Goal: Complete application form

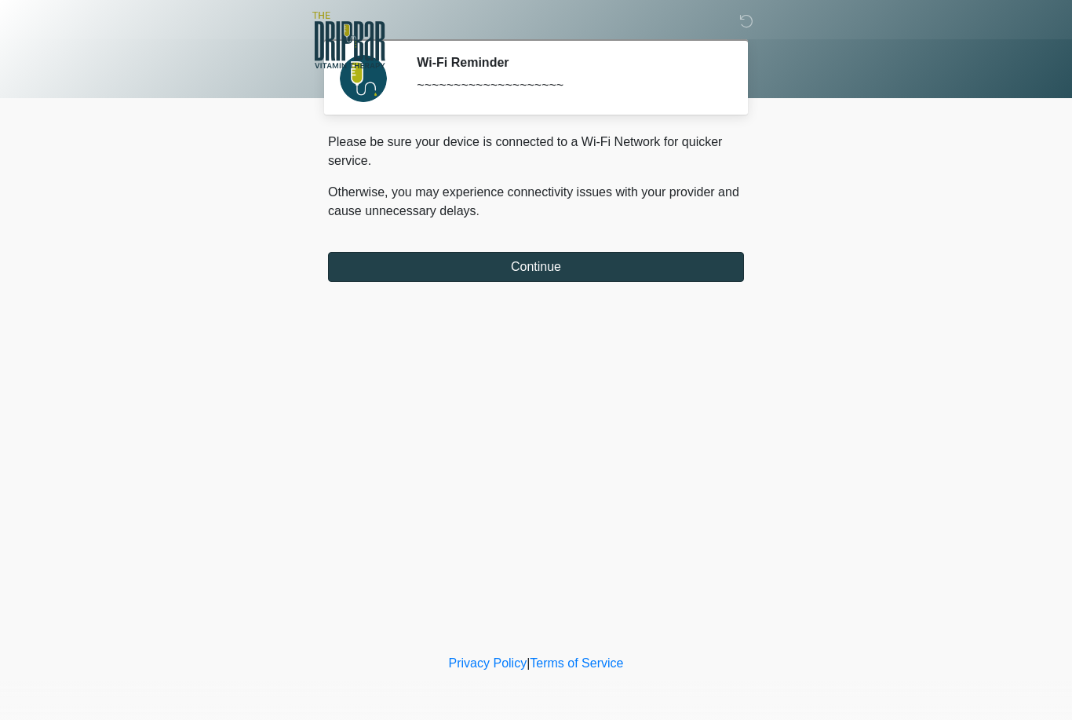
click at [523, 268] on button "Continue" at bounding box center [536, 267] width 416 height 30
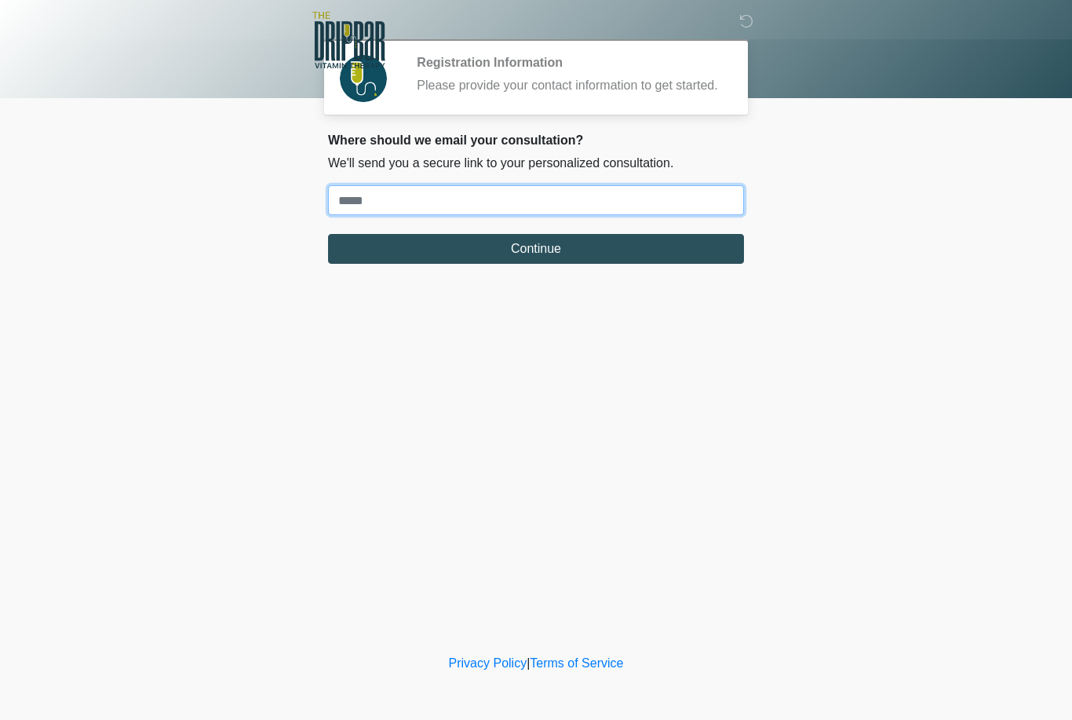
click at [534, 202] on input "Where should we email your treatment plan?" at bounding box center [536, 200] width 416 height 30
click at [576, 215] on input "Where should we email your treatment plan?" at bounding box center [536, 200] width 416 height 30
click at [596, 215] on input "Where should we email your treatment plan?" at bounding box center [536, 200] width 416 height 30
click at [595, 215] on input "Where should we email your treatment plan?" at bounding box center [536, 200] width 416 height 30
click at [606, 208] on input "Where should we email your treatment plan?" at bounding box center [536, 200] width 416 height 30
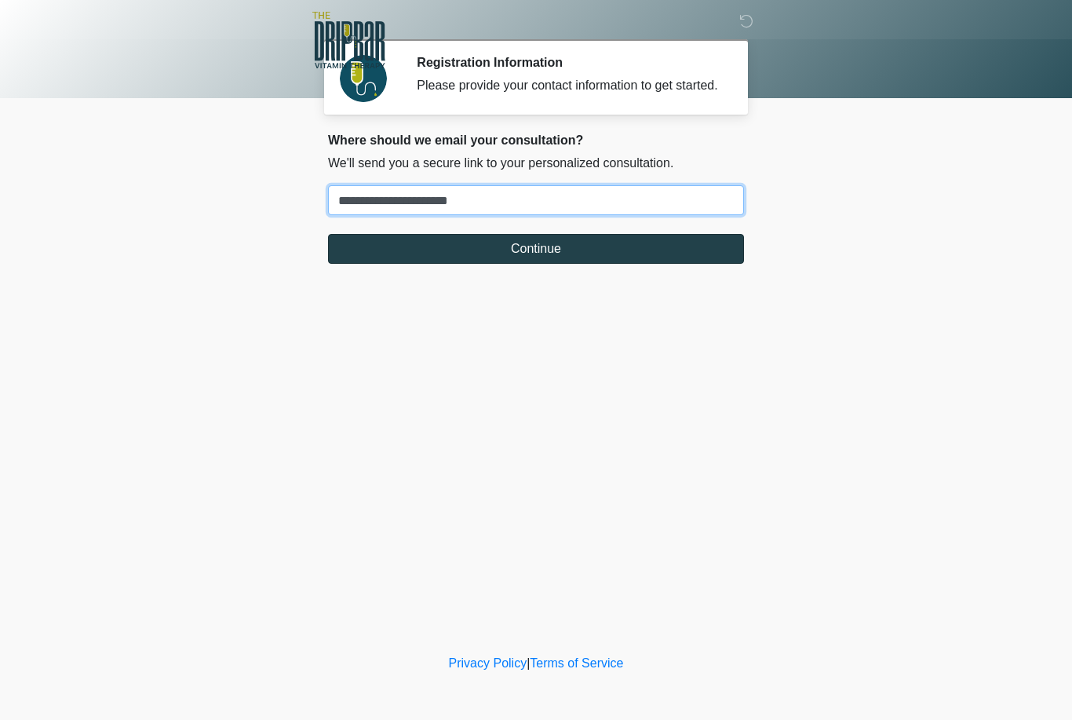
type input "**********"
click at [657, 264] on button "Continue" at bounding box center [536, 249] width 416 height 30
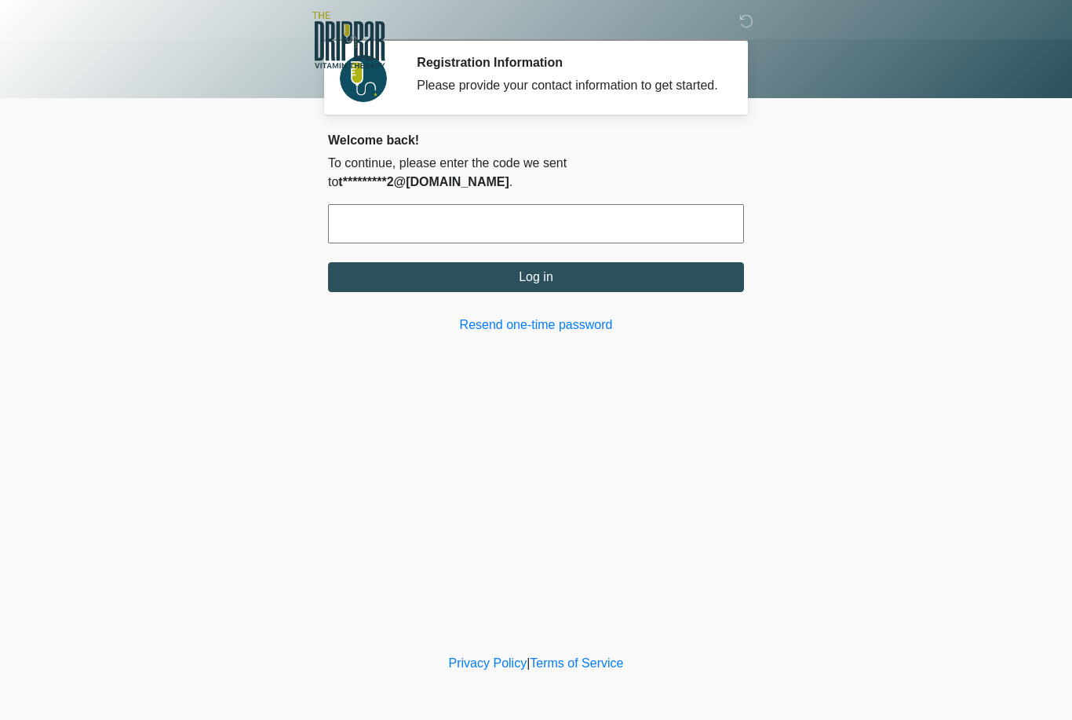
click at [596, 243] on input "text" at bounding box center [536, 223] width 416 height 39
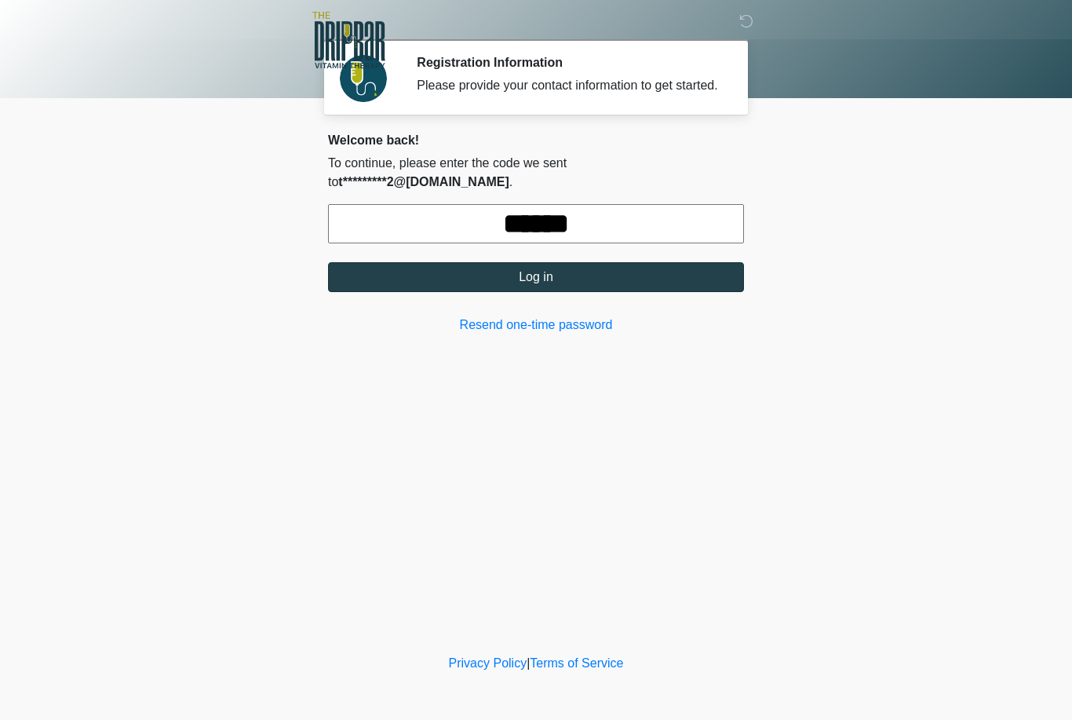
type input "******"
click at [614, 292] on button "Log in" at bounding box center [536, 277] width 416 height 30
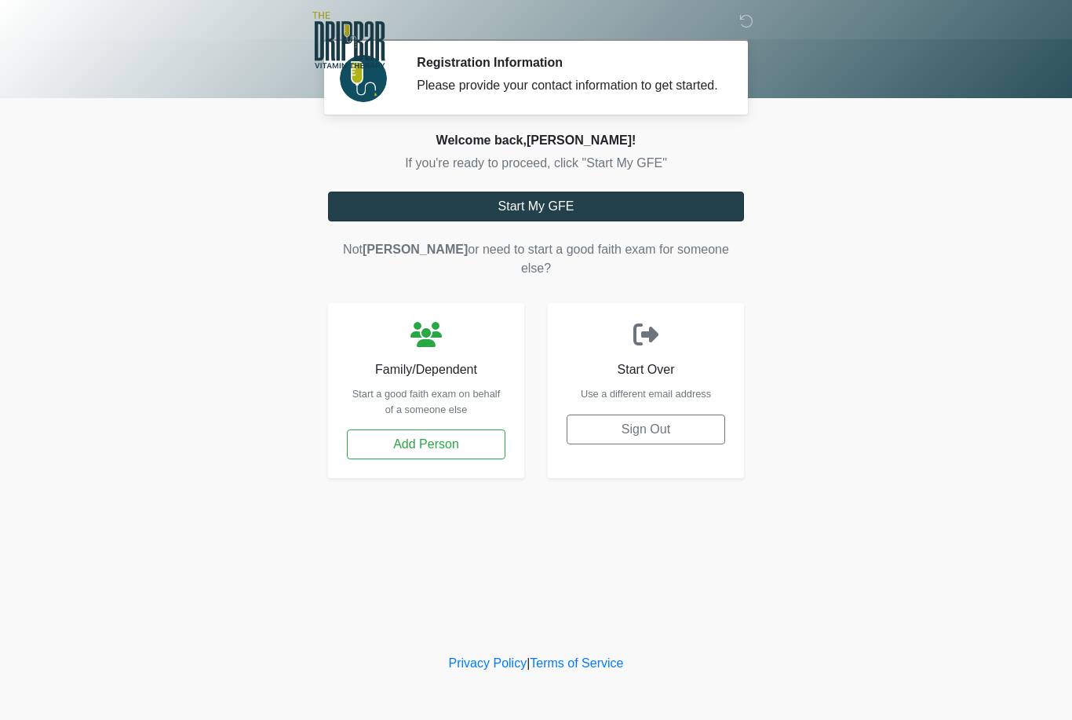
click at [592, 221] on button "Start My GFE" at bounding box center [536, 206] width 416 height 30
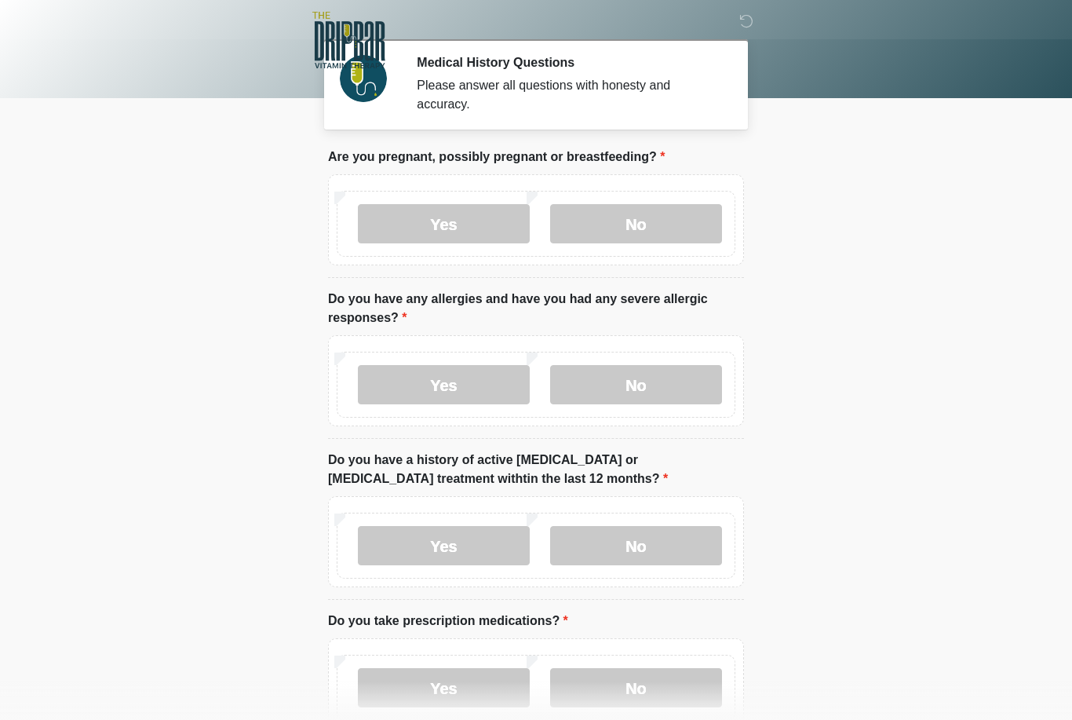
click at [679, 195] on div "Yes No" at bounding box center [536, 224] width 399 height 66
click at [692, 232] on label "No" at bounding box center [636, 223] width 172 height 39
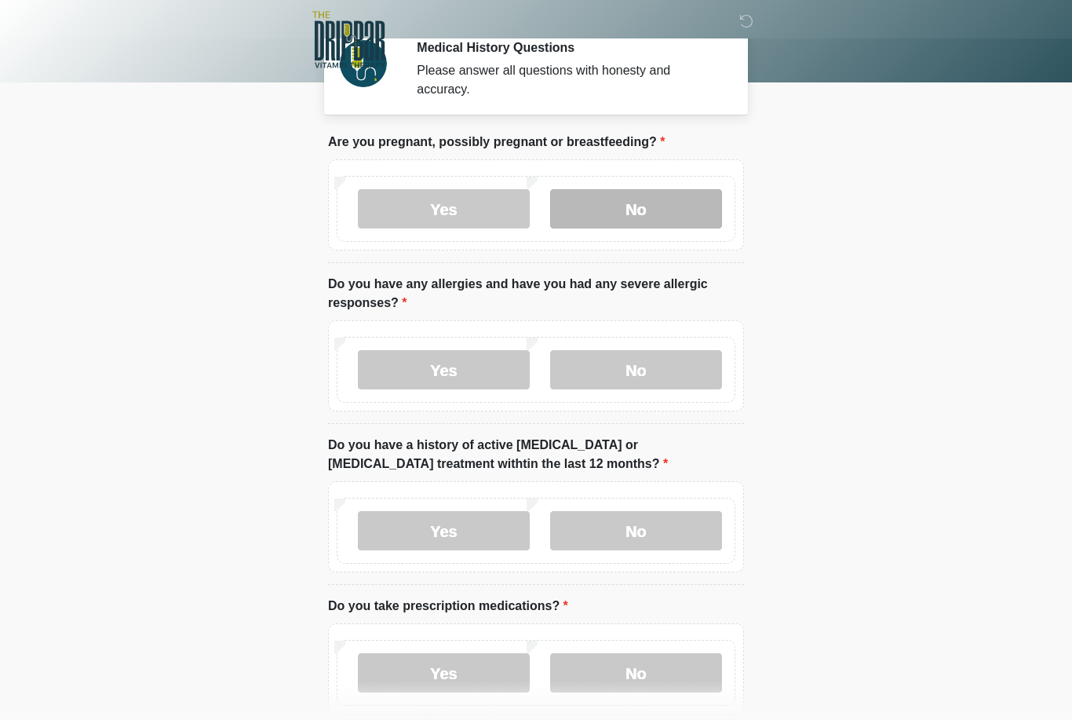
scroll to position [19, 0]
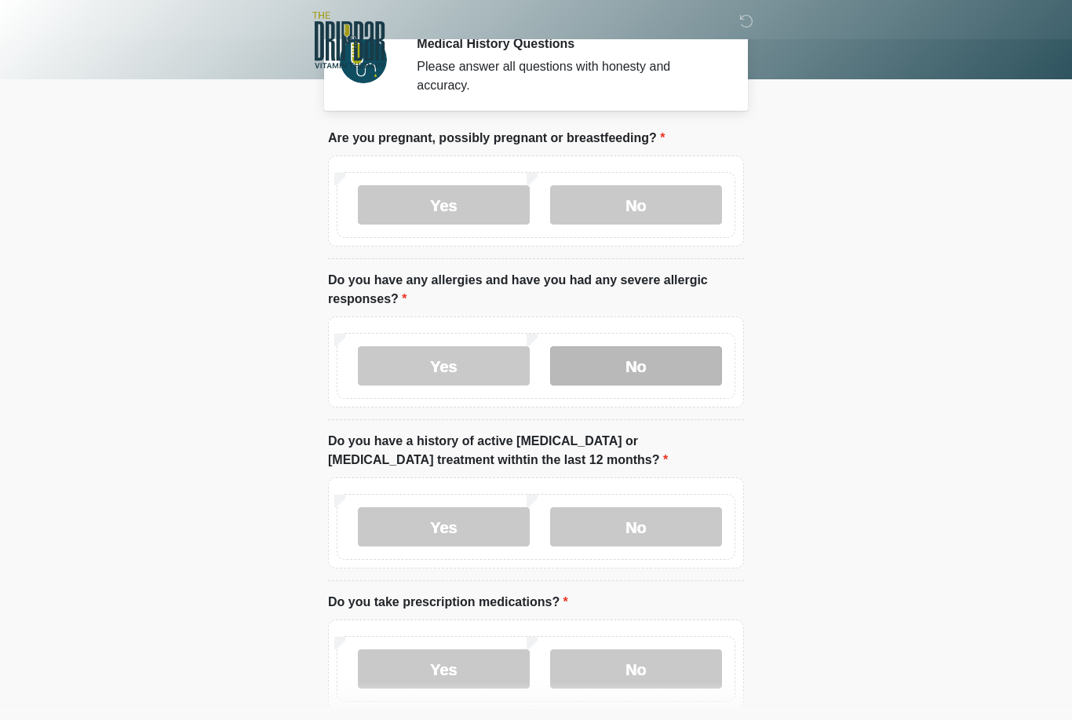
click at [683, 366] on label "No" at bounding box center [636, 365] width 172 height 39
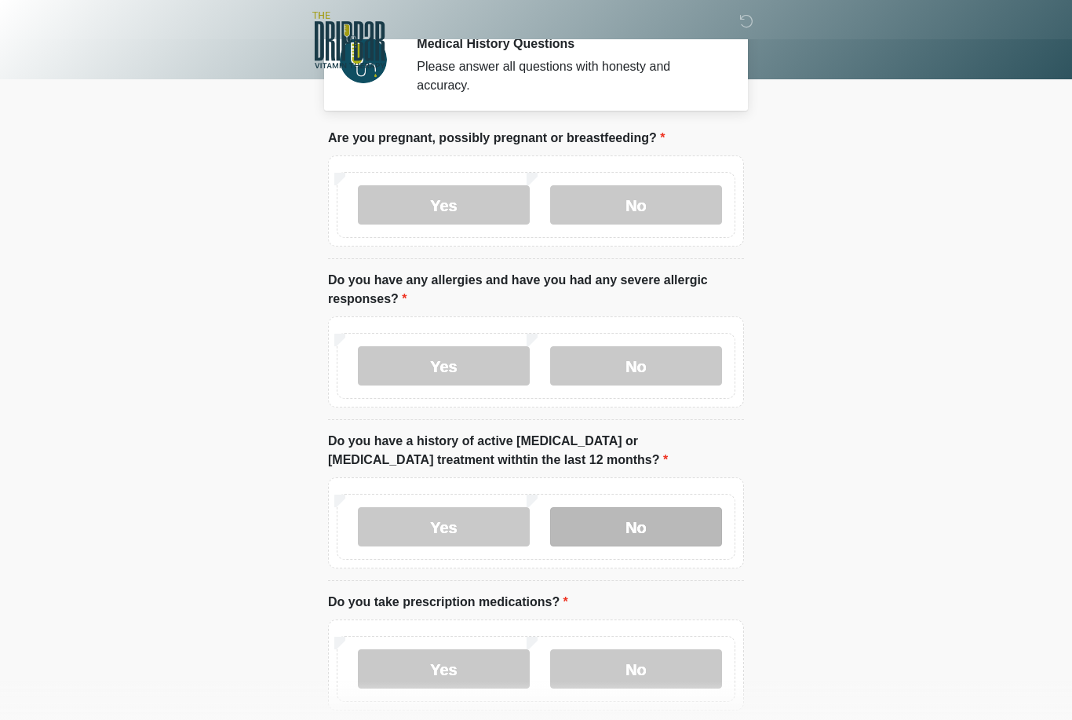
click at [670, 528] on label "No" at bounding box center [636, 526] width 172 height 39
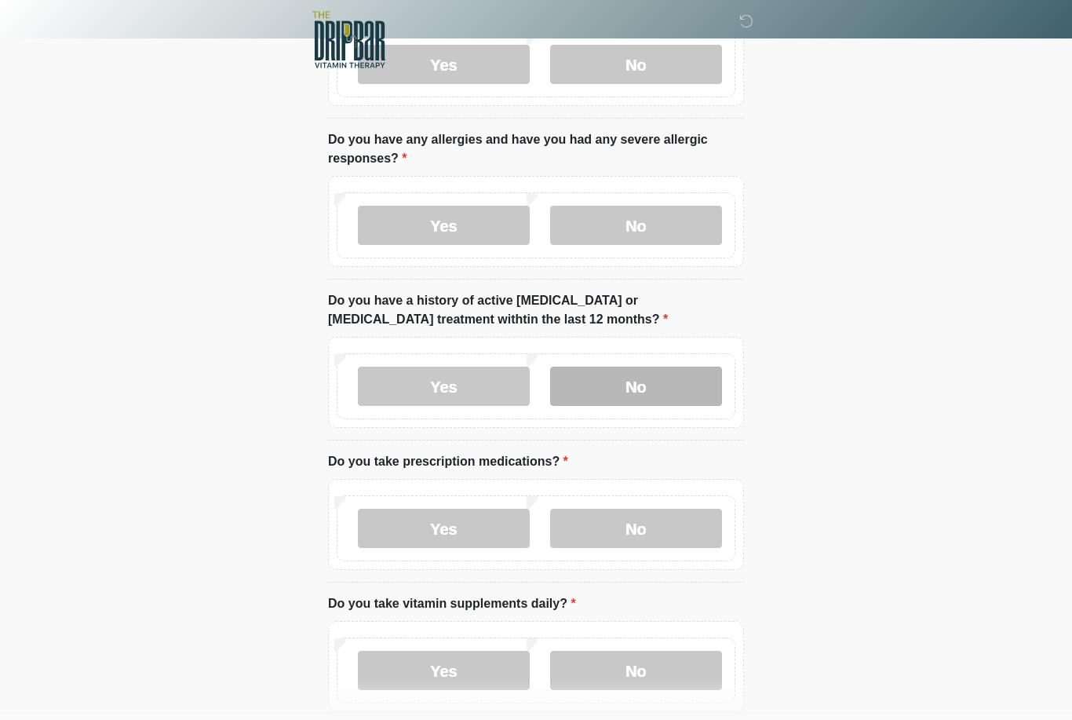
scroll to position [175, 0]
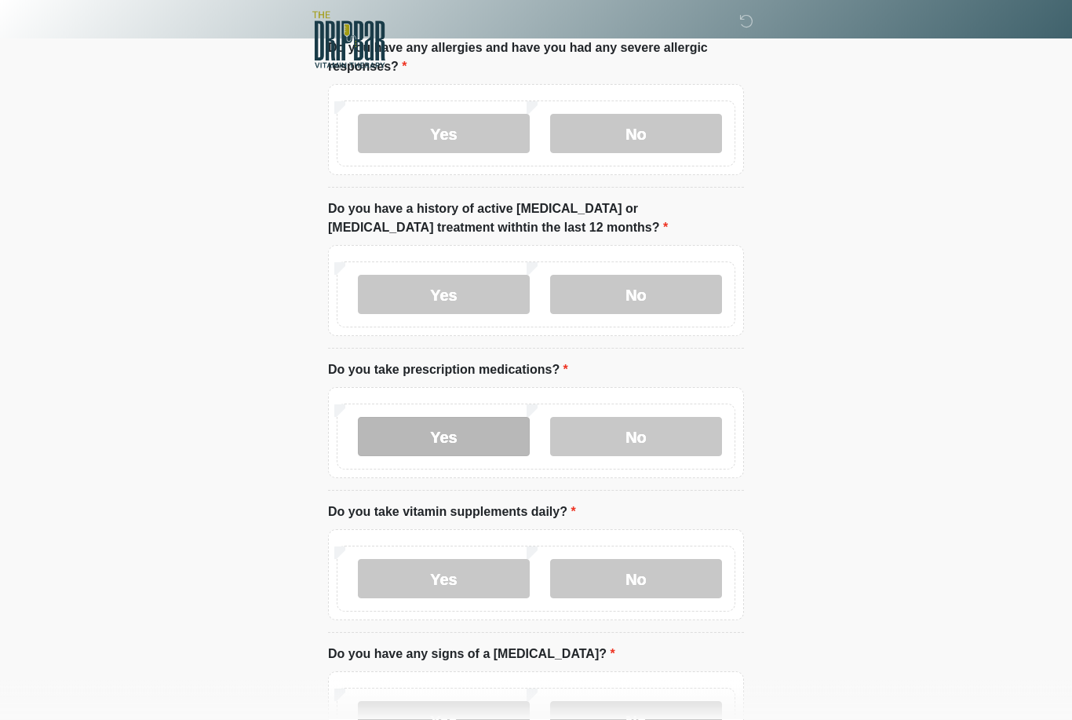
click at [497, 431] on label "Yes" at bounding box center [444, 437] width 172 height 39
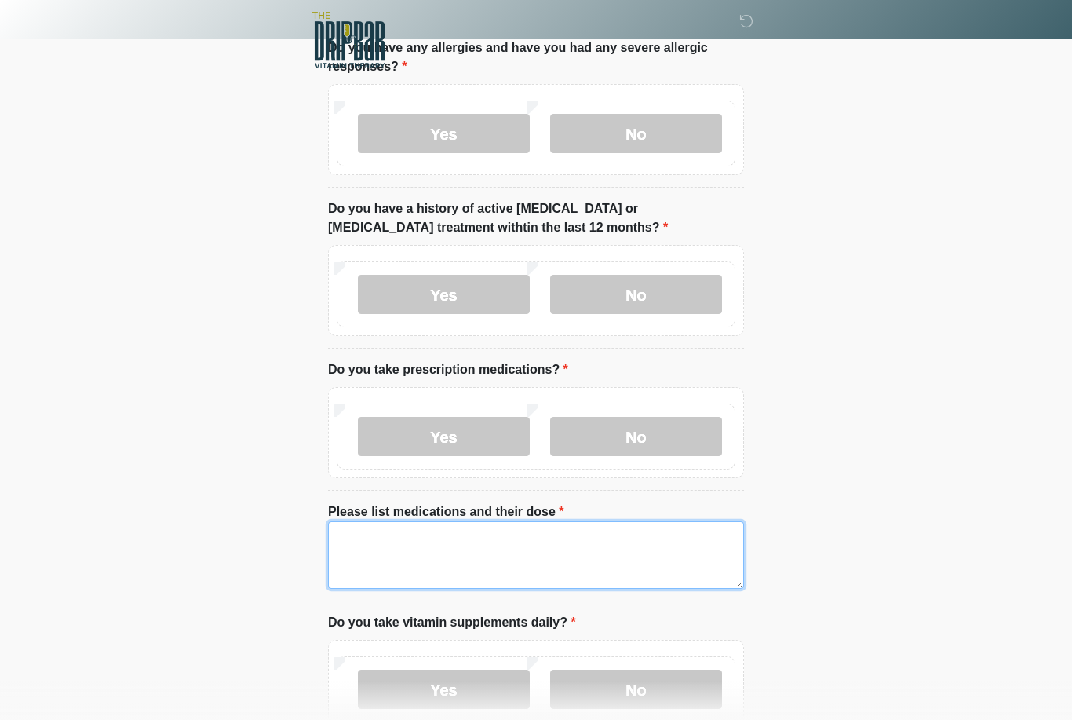
click at [606, 546] on textarea "Please list medications and their dose" at bounding box center [536, 554] width 416 height 67
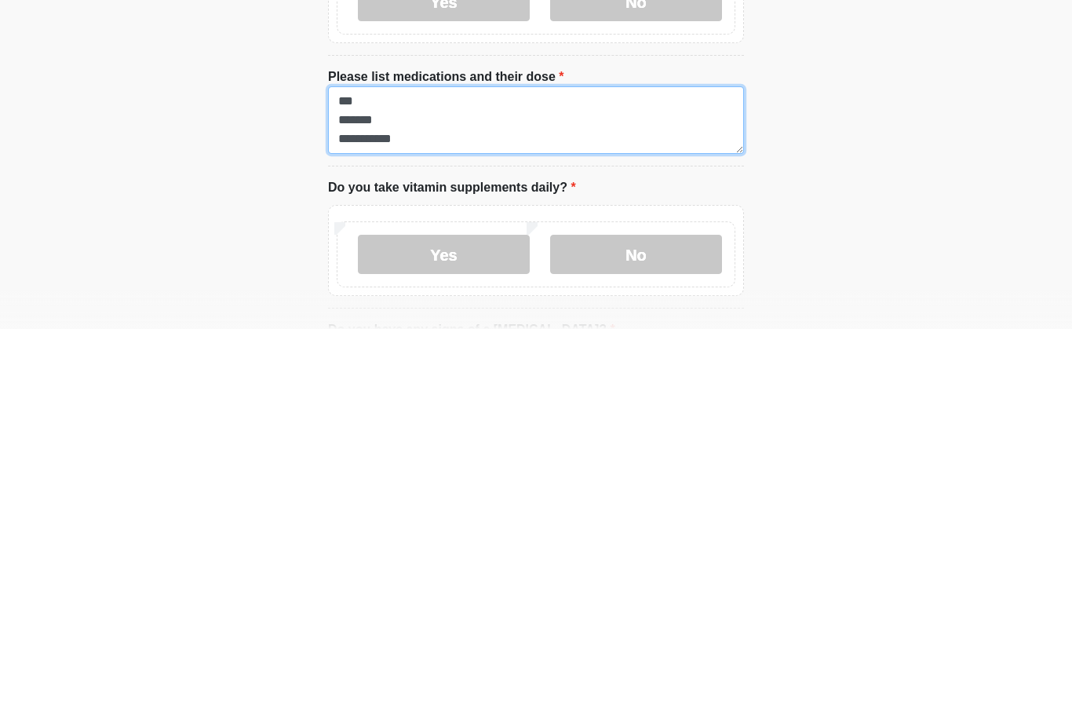
scroll to position [297, 0]
type textarea "**********"
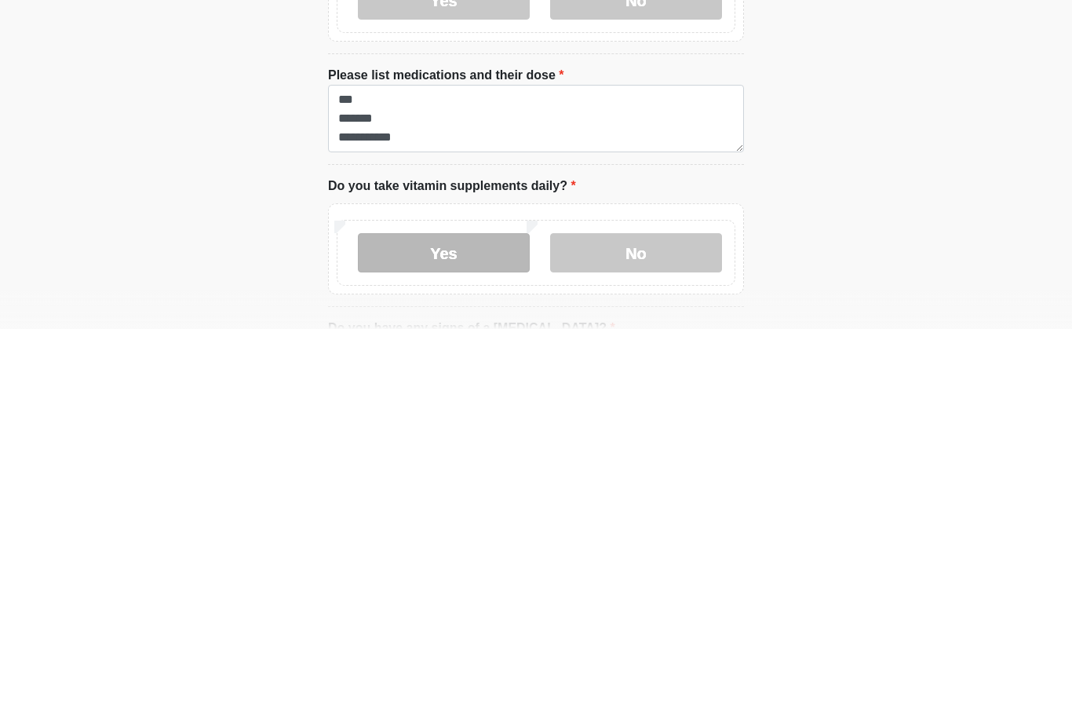
click at [448, 624] on label "Yes" at bounding box center [444, 643] width 172 height 39
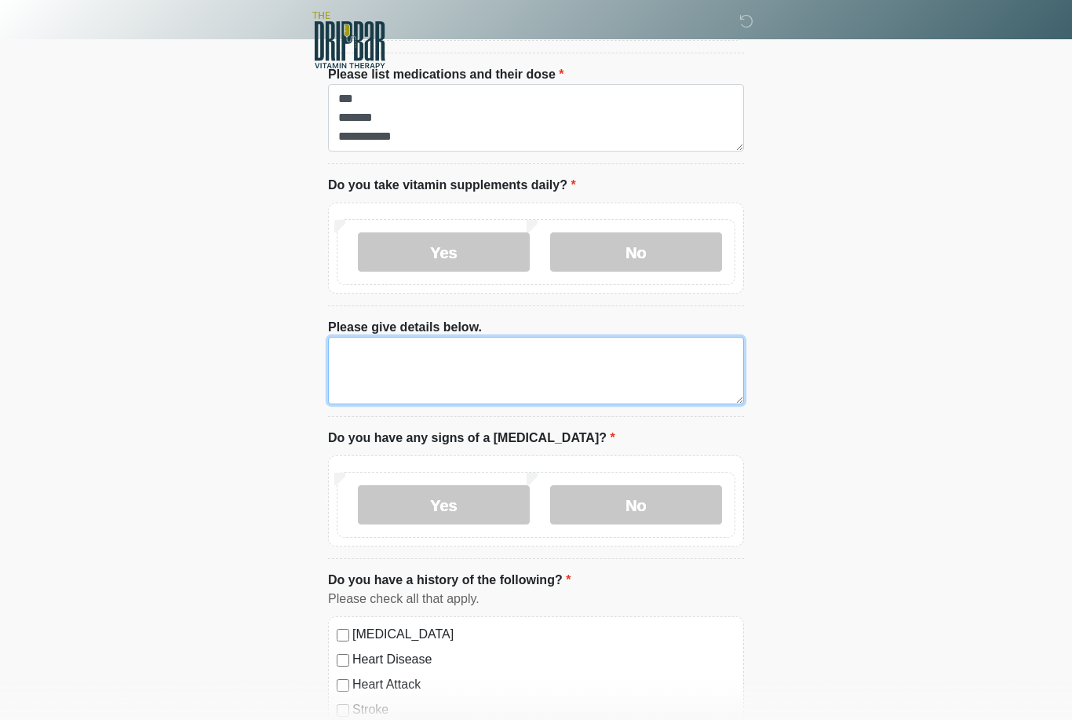
click at [537, 390] on textarea "Please give details below." at bounding box center [536, 370] width 416 height 67
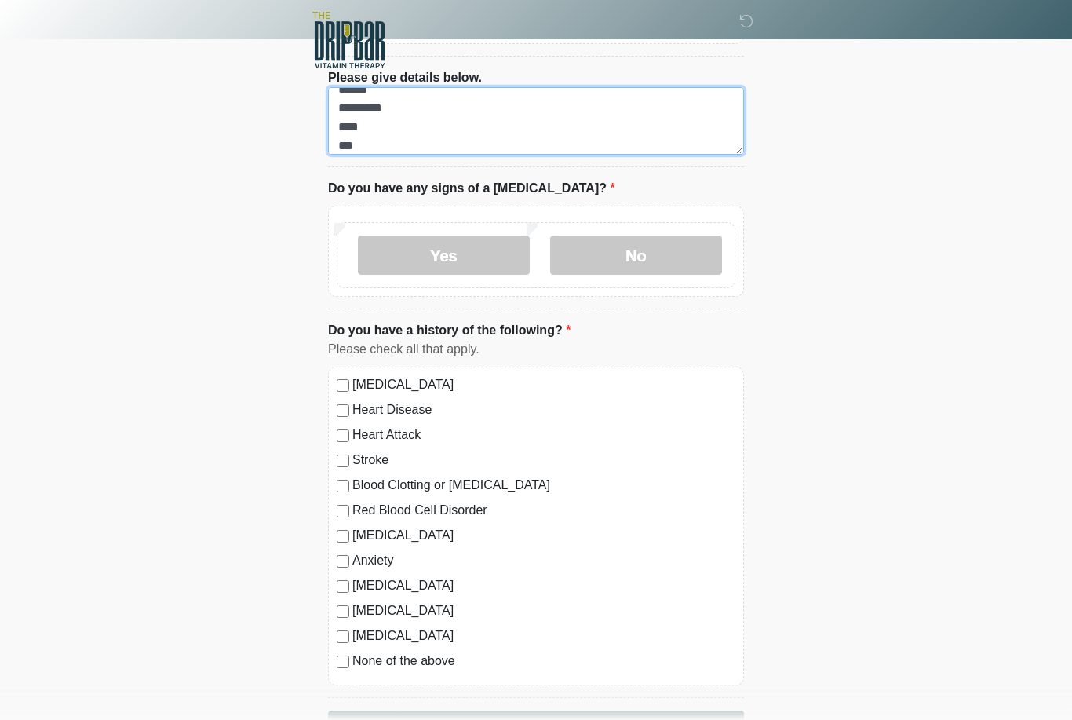
scroll to position [937, 0]
type textarea "*** ****** ********* **** ***"
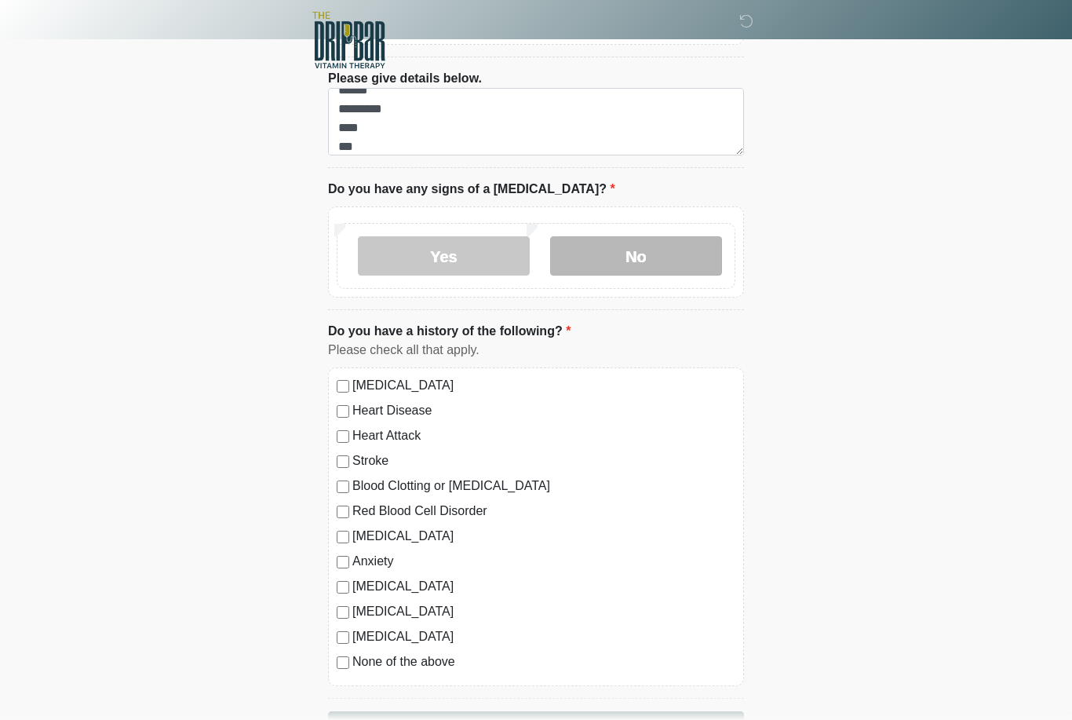
click at [648, 268] on label "No" at bounding box center [636, 255] width 172 height 39
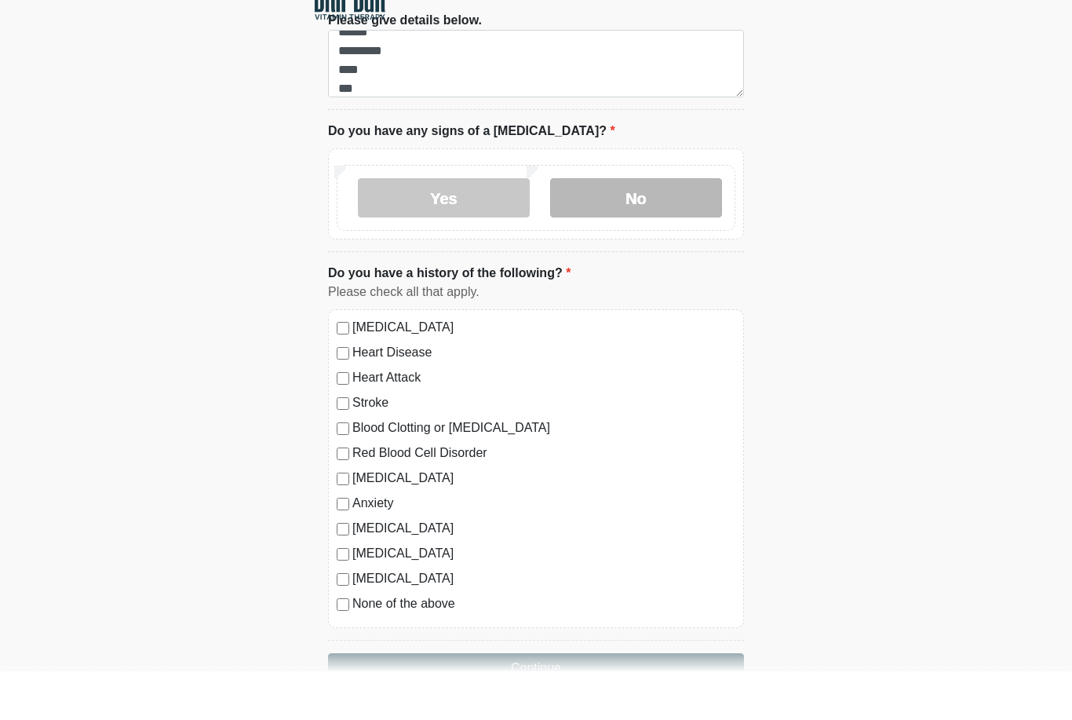
scroll to position [990, 0]
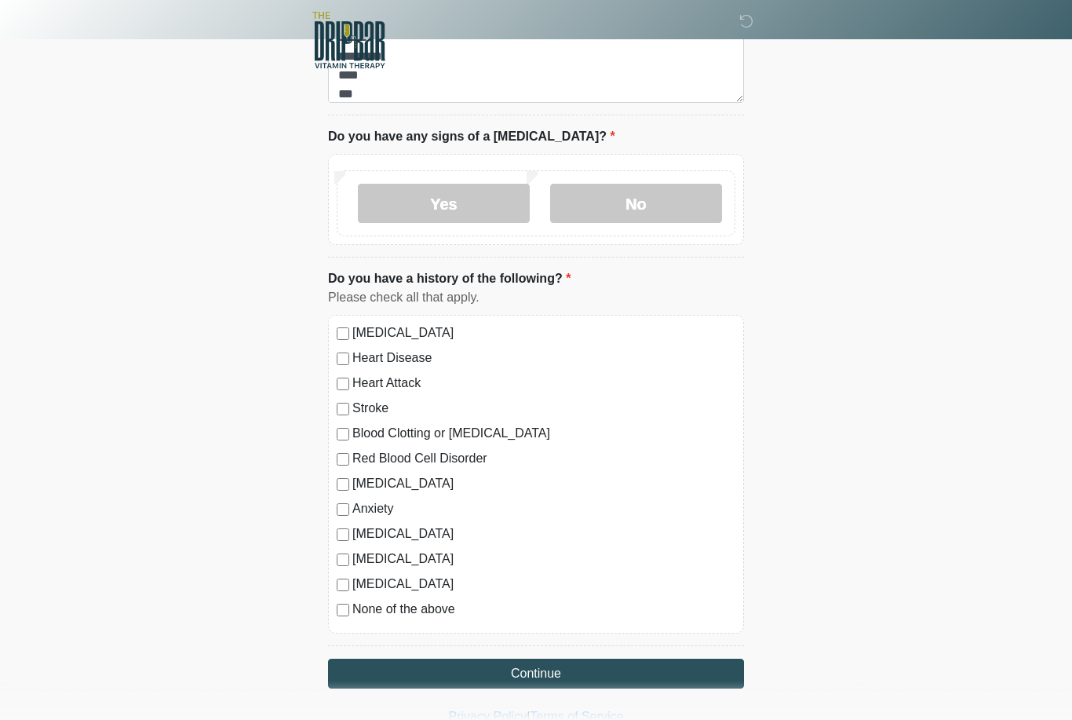
click at [358, 323] on label "[MEDICAL_DATA]" at bounding box center [543, 332] width 383 height 19
click at [354, 327] on label "[MEDICAL_DATA]" at bounding box center [543, 332] width 383 height 19
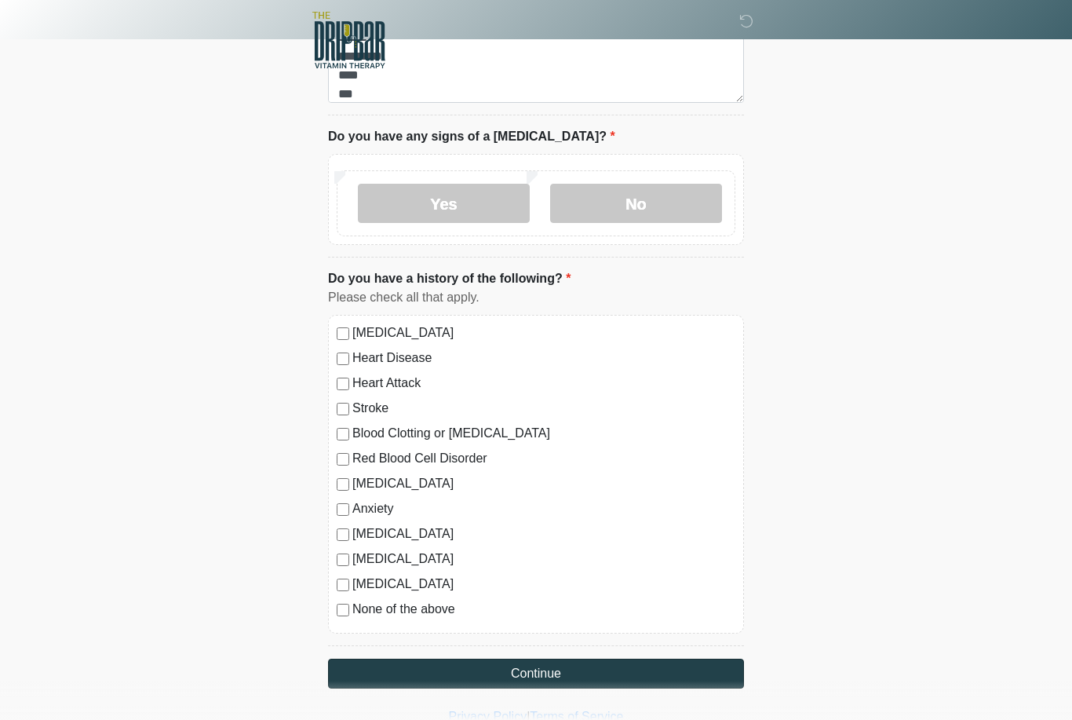
click at [553, 665] on button "Continue" at bounding box center [536, 673] width 416 height 30
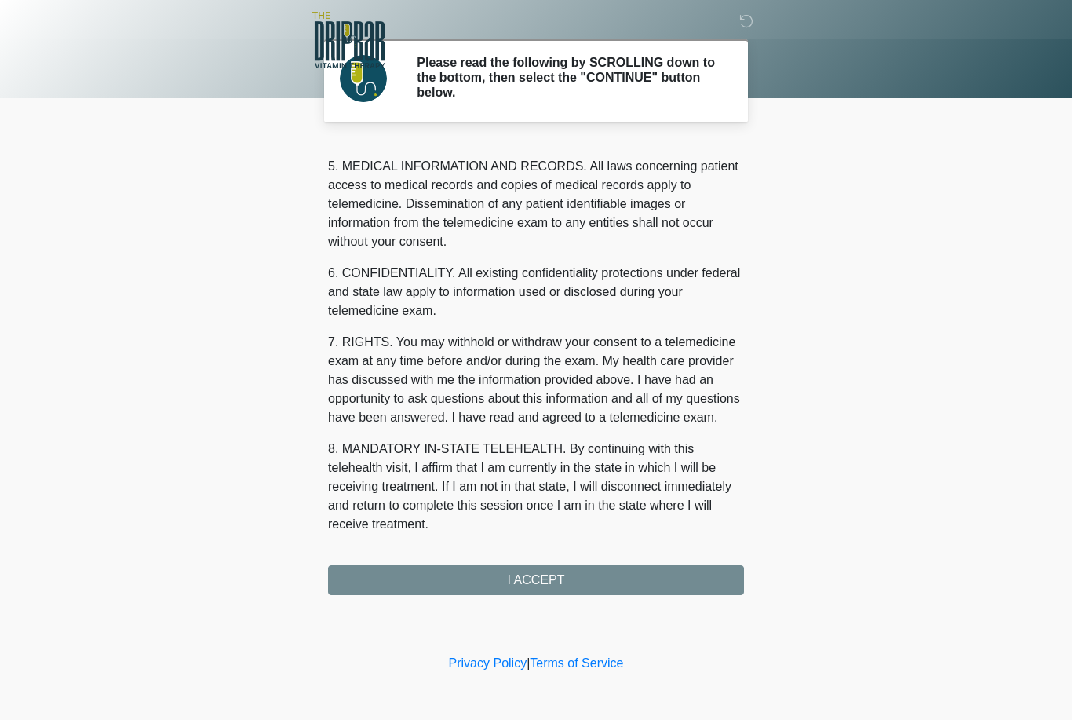
scroll to position [505, 0]
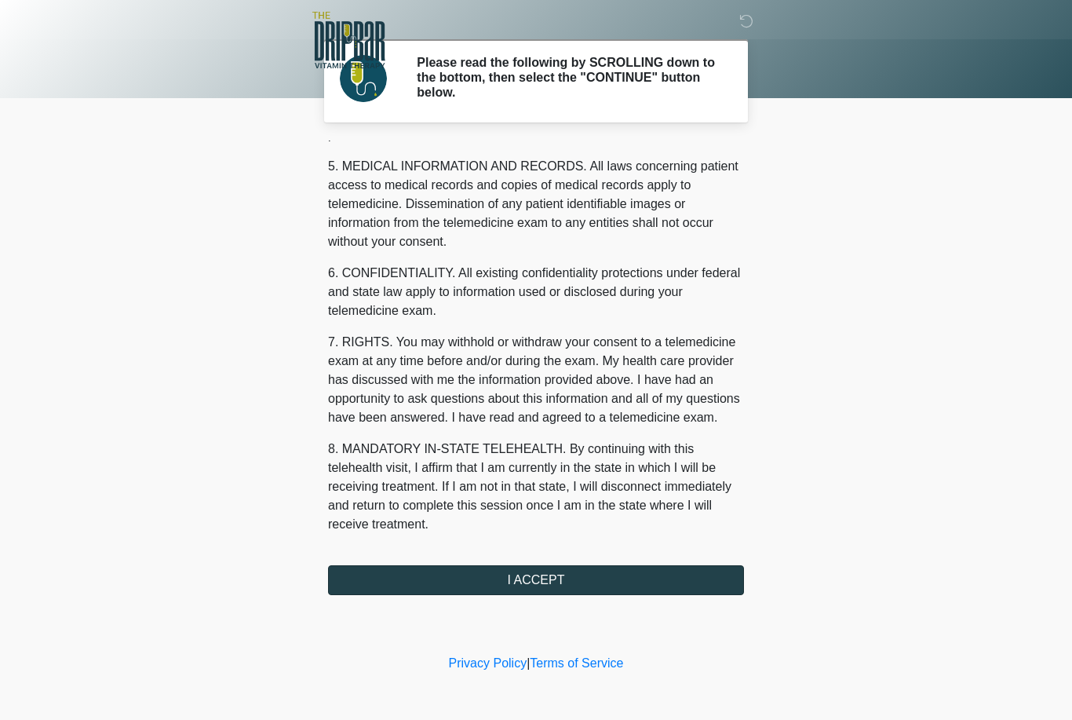
click at [662, 585] on button "I ACCEPT" at bounding box center [536, 580] width 416 height 30
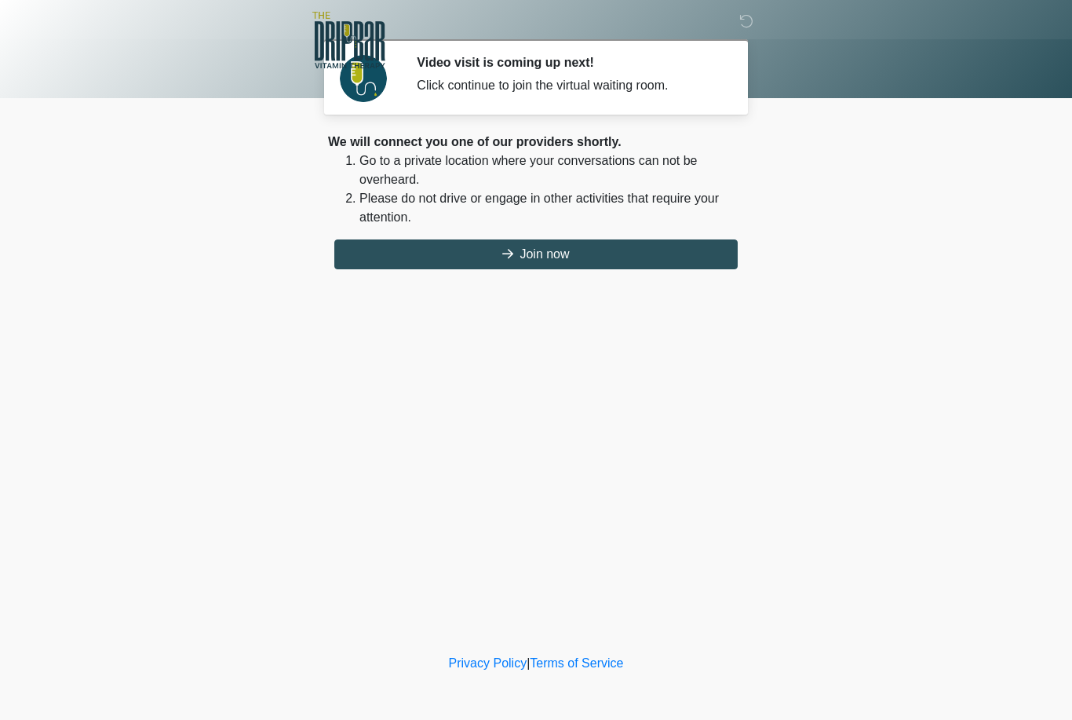
click at [633, 253] on button "Join now" at bounding box center [535, 254] width 403 height 30
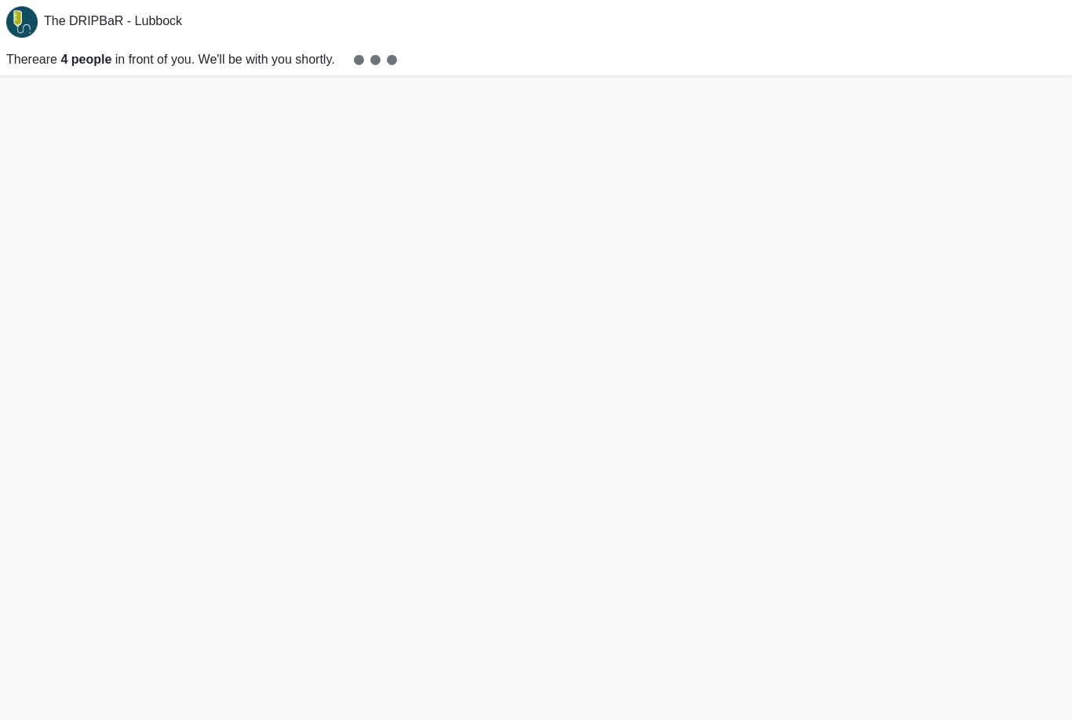
click at [98, 65] on strong "4 people" at bounding box center [85, 59] width 51 height 13
